Goal: Navigation & Orientation: Find specific page/section

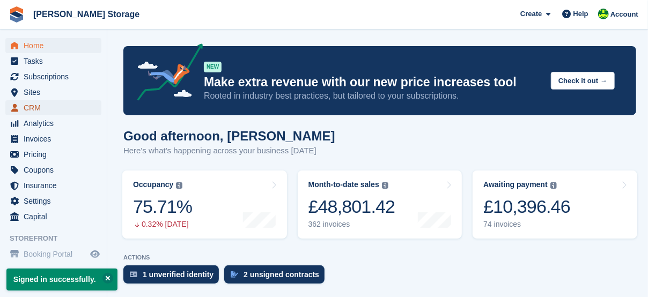
click at [43, 107] on span "CRM" at bounding box center [56, 107] width 64 height 15
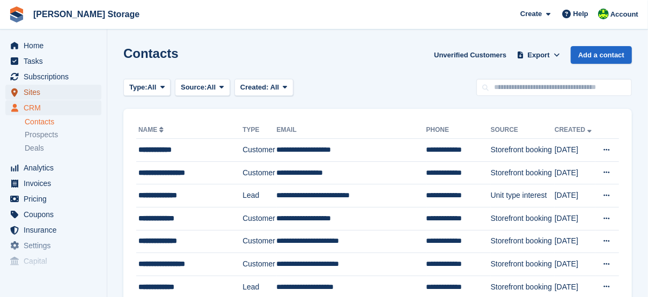
click at [42, 85] on span "Sites" at bounding box center [56, 92] width 64 height 15
click at [42, 92] on span "Sites" at bounding box center [56, 92] width 64 height 15
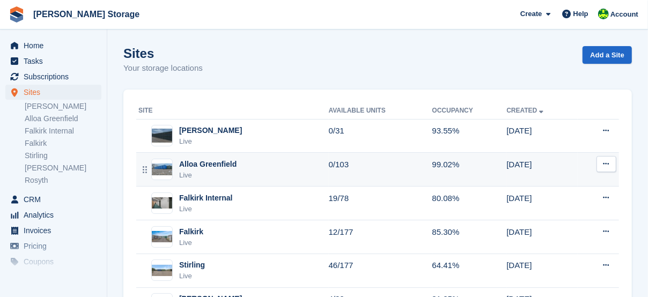
click at [223, 166] on div "Alloa Greenfield" at bounding box center [207, 164] width 57 height 11
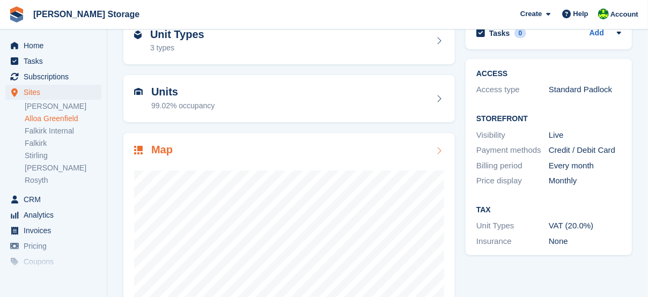
scroll to position [160, 0]
